Goal: Information Seeking & Learning: Learn about a topic

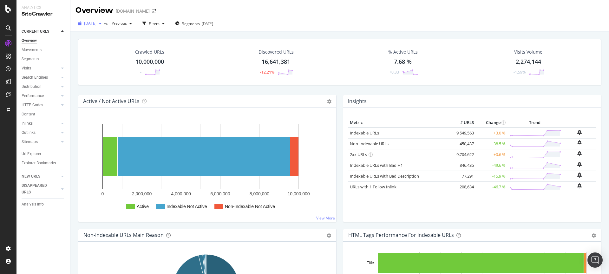
click at [102, 24] on icon "button" at bounding box center [100, 24] width 3 height 4
click at [110, 50] on div "[DATE] 10.0M URLs" at bounding box center [118, 46] width 76 height 9
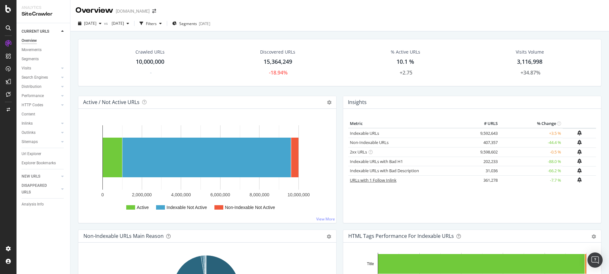
click at [380, 182] on link "URLs with 1 Follow Inlink" at bounding box center [373, 180] width 47 height 6
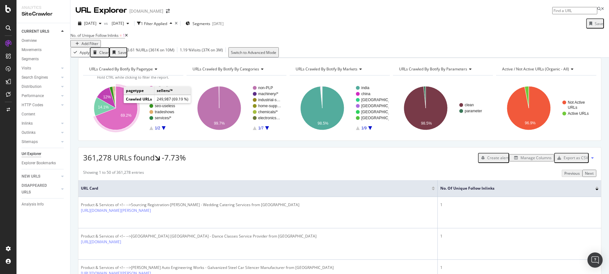
click at [124, 109] on icon "A chart." at bounding box center [117, 108] width 42 height 44
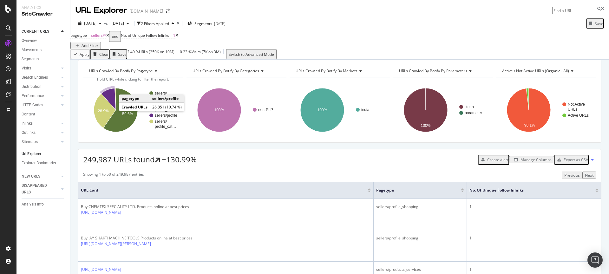
click at [113, 110] on icon "A chart." at bounding box center [108, 100] width 15 height 22
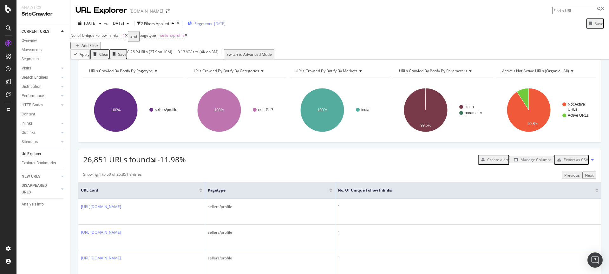
click at [226, 26] on div "[DATE]" at bounding box center [219, 23] width 11 height 5
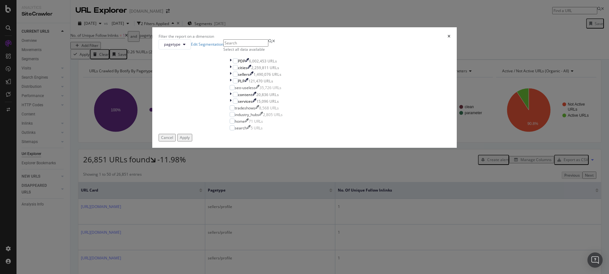
click at [370, 28] on div "Filter the report on a dimension pagetype Edit Segmentation Select all data ava…" at bounding box center [304, 137] width 609 height 274
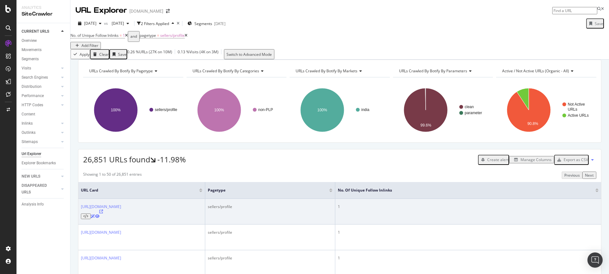
click at [103, 214] on icon at bounding box center [101, 212] width 4 height 4
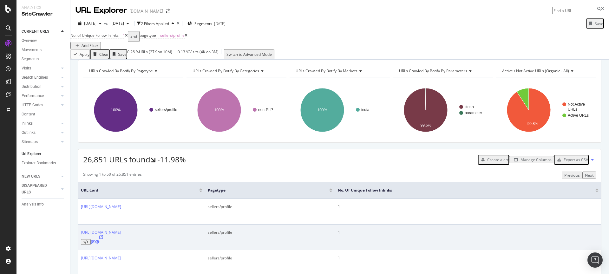
scroll to position [30, 0]
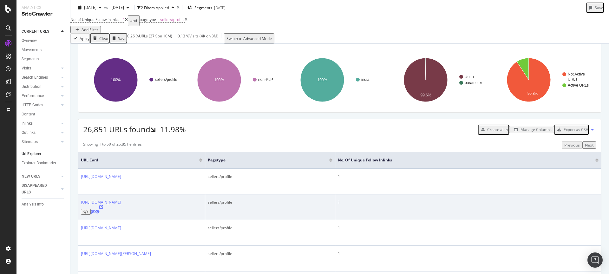
click at [103, 209] on icon at bounding box center [101, 207] width 4 height 4
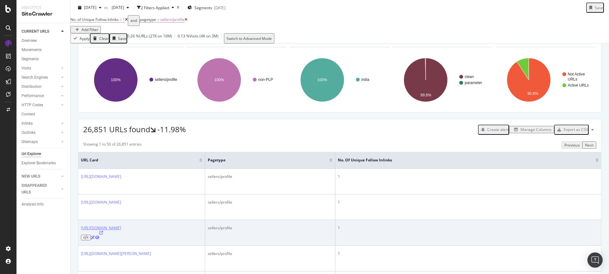
scroll to position [105, 0]
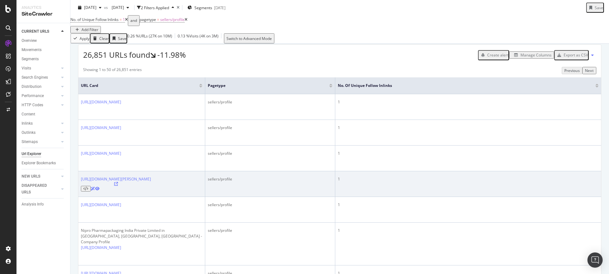
click at [118, 183] on icon at bounding box center [116, 184] width 4 height 4
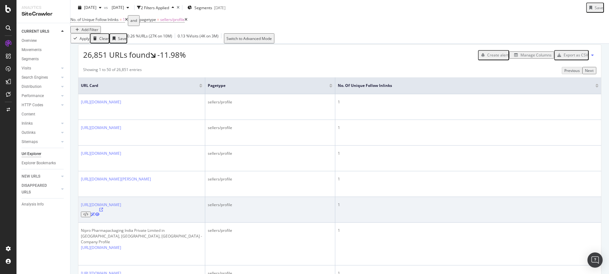
click at [103, 208] on icon at bounding box center [101, 210] width 4 height 4
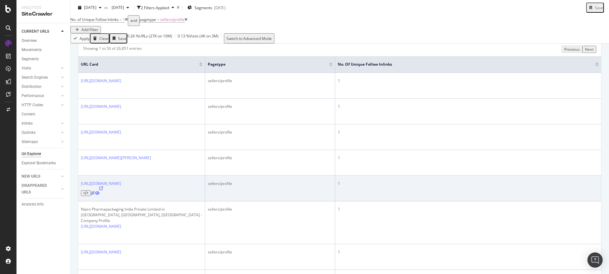
scroll to position [158, 0]
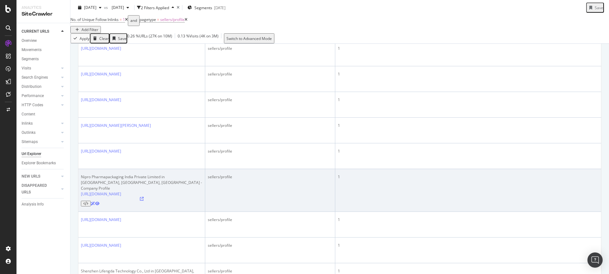
click at [144, 197] on icon at bounding box center [142, 199] width 4 height 4
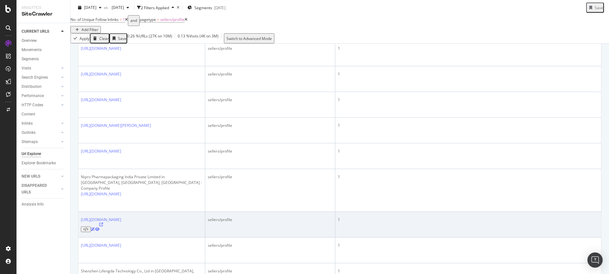
click at [103, 223] on icon at bounding box center [101, 225] width 4 height 4
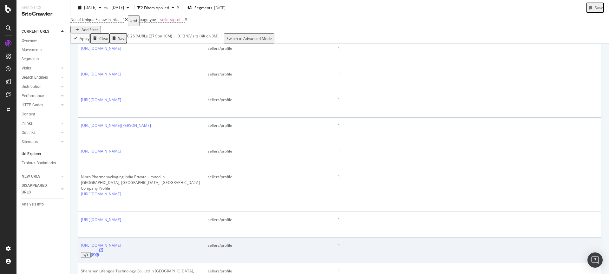
click at [103, 248] on icon at bounding box center [101, 250] width 4 height 4
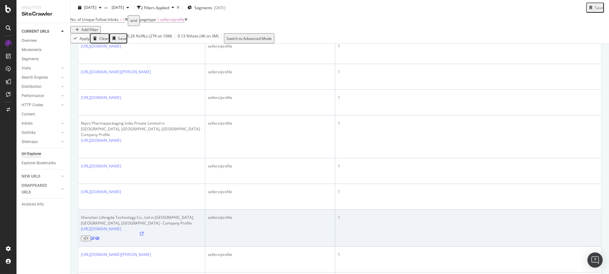
scroll to position [214, 0]
click at [144, 230] on icon at bounding box center [142, 232] width 4 height 4
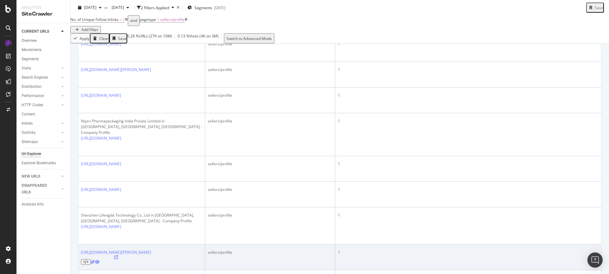
click at [118, 255] on icon at bounding box center [116, 257] width 4 height 4
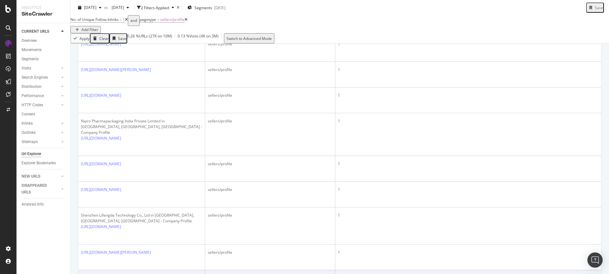
scroll to position [260, 0]
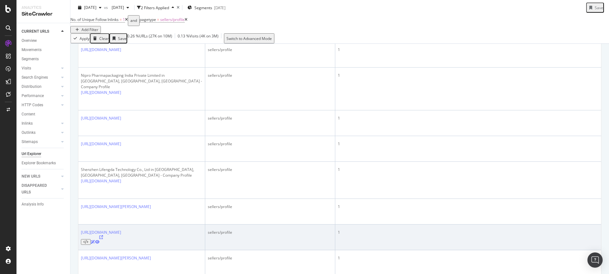
click at [103, 235] on icon at bounding box center [101, 237] width 4 height 4
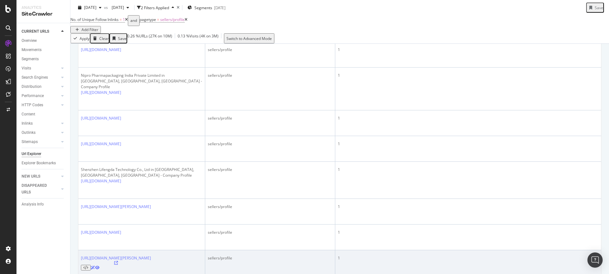
click at [118, 261] on icon at bounding box center [116, 263] width 4 height 4
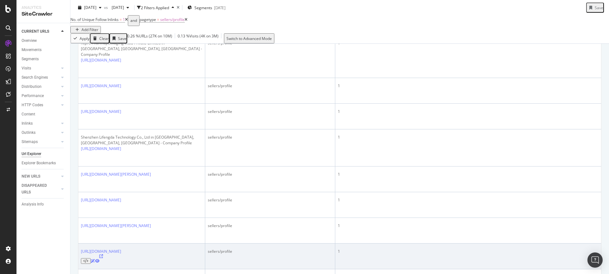
click at [103, 254] on icon at bounding box center [101, 256] width 4 height 4
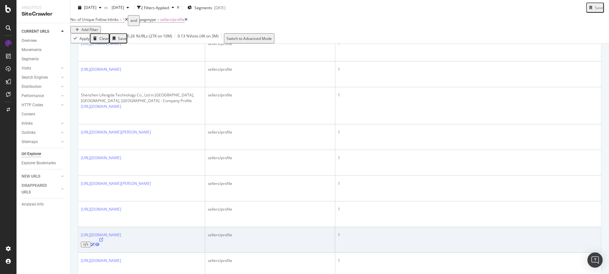
scroll to position [338, 0]
click at [103, 234] on icon at bounding box center [101, 236] width 4 height 4
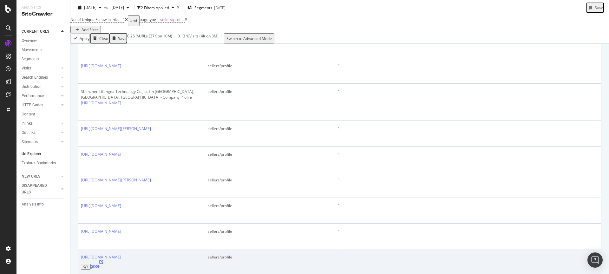
click at [103, 260] on icon at bounding box center [101, 262] width 4 height 4
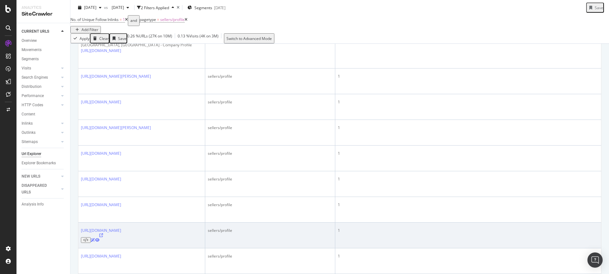
scroll to position [394, 0]
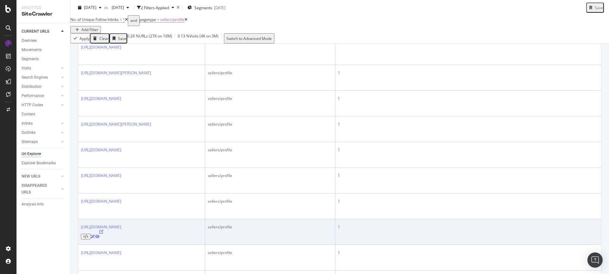
click at [103, 230] on icon at bounding box center [101, 232] width 4 height 4
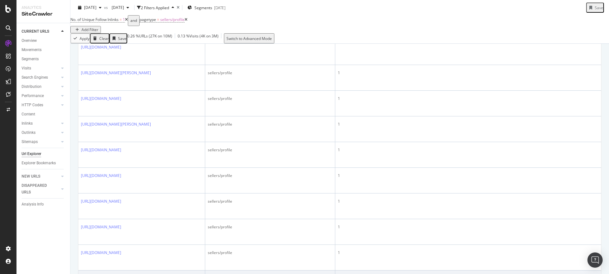
scroll to position [440, 0]
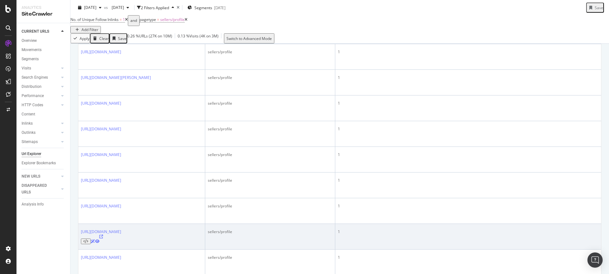
click at [103, 235] on icon at bounding box center [101, 237] width 4 height 4
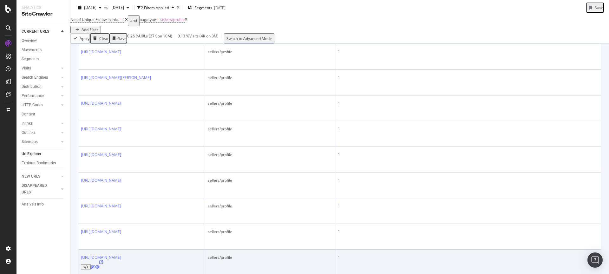
click at [103, 261] on icon at bounding box center [101, 263] width 4 height 4
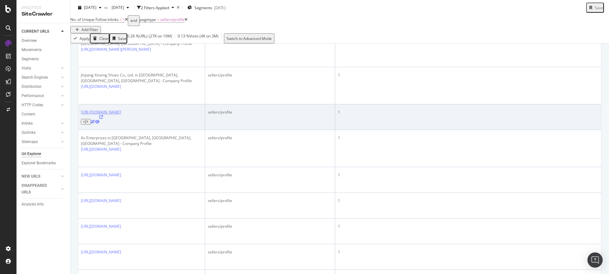
scroll to position [745, 0]
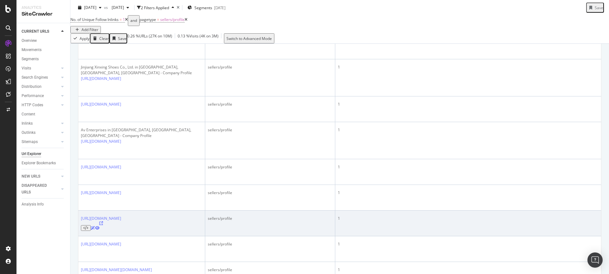
click at [103, 221] on icon at bounding box center [101, 223] width 4 height 4
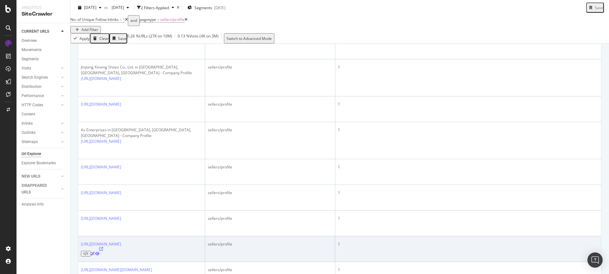
click at [103, 247] on icon at bounding box center [101, 249] width 4 height 4
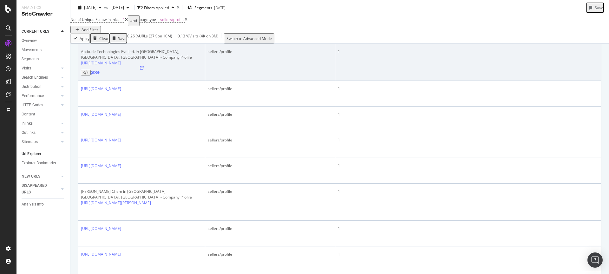
scroll to position [1045, 0]
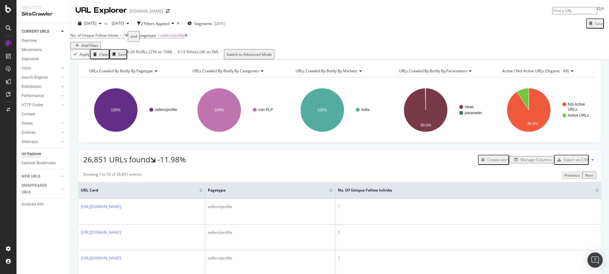
scroll to position [128, 0]
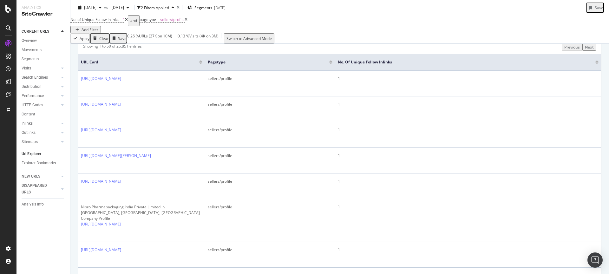
click at [589, 50] on div "Next" at bounding box center [589, 46] width 9 height 5
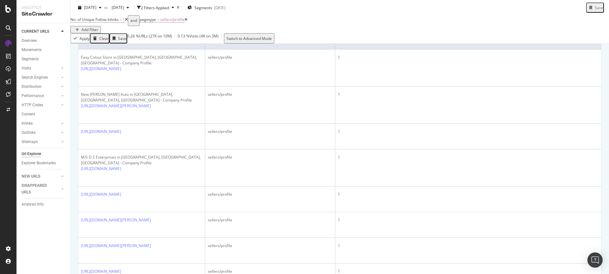
scroll to position [0, 0]
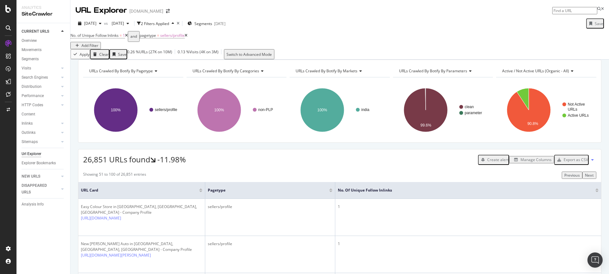
click at [585, 178] on div "Next" at bounding box center [589, 175] width 9 height 5
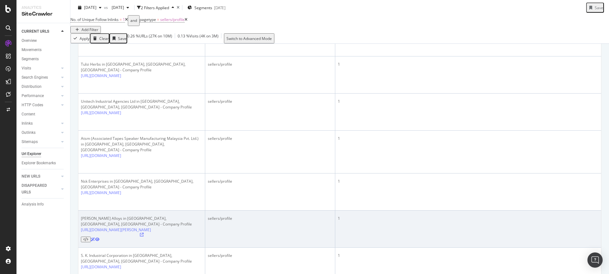
click at [144, 233] on icon at bounding box center [142, 235] width 4 height 4
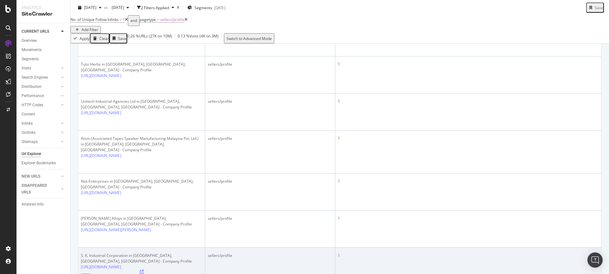
click at [144, 270] on icon at bounding box center [142, 272] width 4 height 4
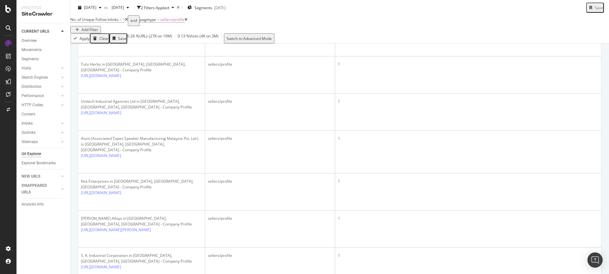
scroll to position [216, 0]
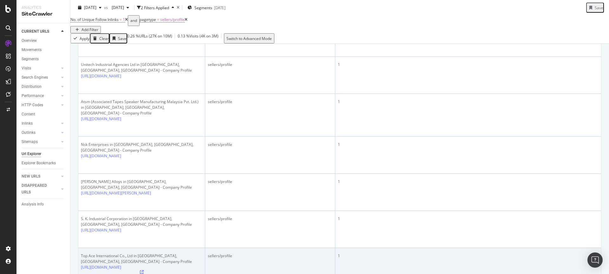
click at [144, 270] on icon at bounding box center [142, 272] width 4 height 4
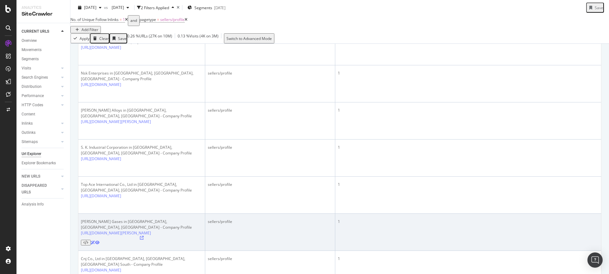
click at [144, 236] on icon at bounding box center [142, 238] width 4 height 4
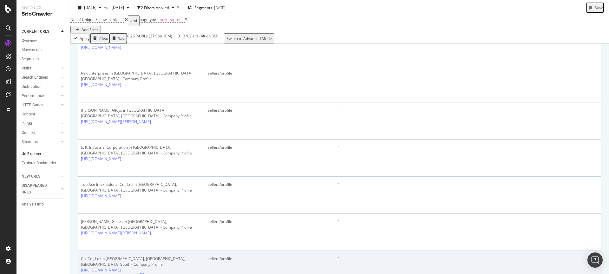
click at [144, 273] on icon at bounding box center [142, 275] width 4 height 4
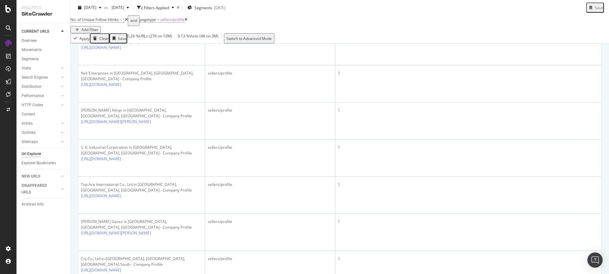
scroll to position [319, 0]
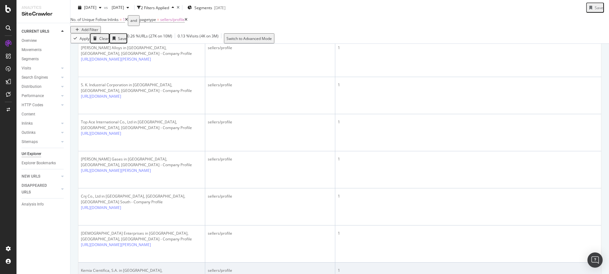
scroll to position [351, 0]
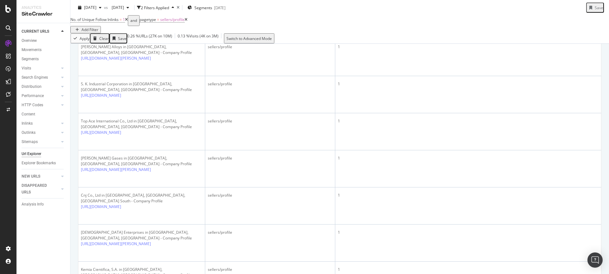
scroll to position [404, 0]
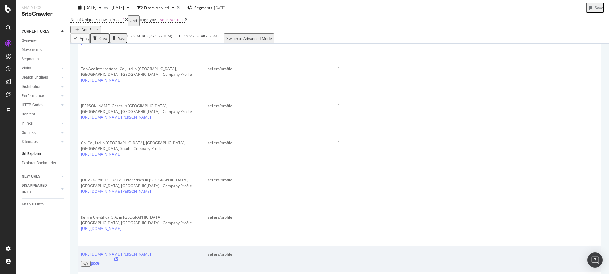
click at [118, 257] on icon at bounding box center [116, 259] width 4 height 4
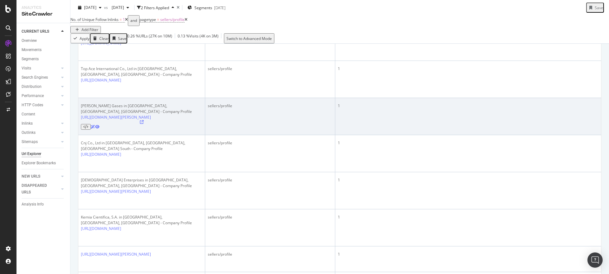
scroll to position [0, 0]
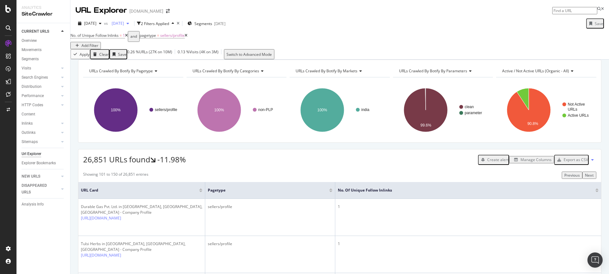
click at [129, 25] on icon "button" at bounding box center [128, 24] width 3 height 4
click at [301, 17] on div "[DATE] vs [DATE] 2 Filters Applied Segments [DATE] Save No. of Unique Follow In…" at bounding box center [339, 38] width 539 height 44
click at [132, 24] on div "button" at bounding box center [128, 24] width 8 height 4
click at [151, 59] on div "[DATE]" at bounding box center [140, 59] width 32 height 6
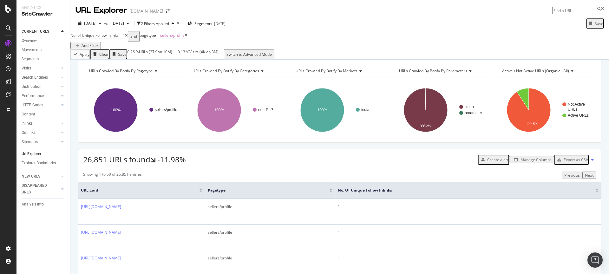
click at [188, 37] on icon at bounding box center [186, 36] width 3 height 4
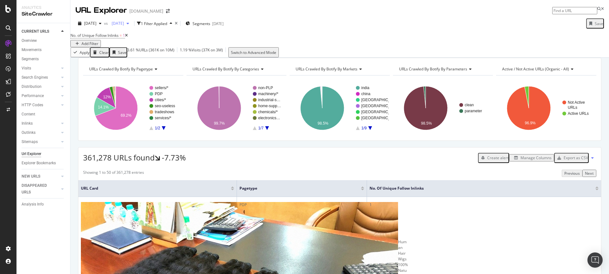
click at [132, 24] on div "button" at bounding box center [128, 24] width 8 height 4
click at [236, 10] on div "URL Explorer [DOMAIN_NAME]" at bounding box center [339, 8] width 539 height 16
click at [124, 25] on span "[DATE]" at bounding box center [116, 23] width 15 height 5
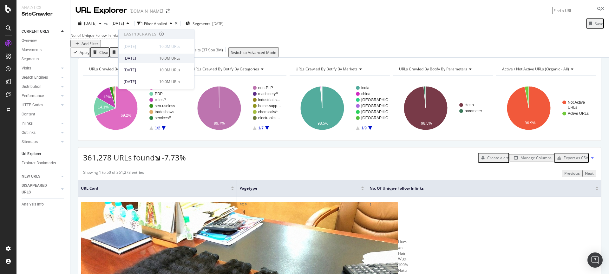
click at [148, 63] on div "[DATE] 10.0M URLs" at bounding box center [157, 58] width 76 height 9
